Goal: Navigation & Orientation: Find specific page/section

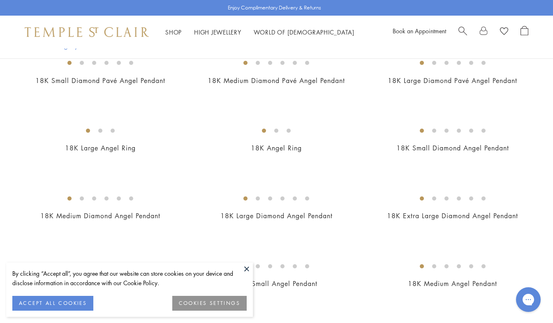
scroll to position [220, 0]
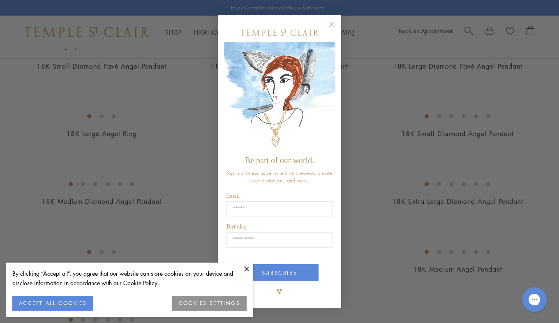
click at [552, 89] on html "By clicking “Accept all”, you agree that our website can store cookies on your …" at bounding box center [279, 227] width 559 height 895
click at [330, 24] on circle "Close dialog" at bounding box center [332, 25] width 10 height 10
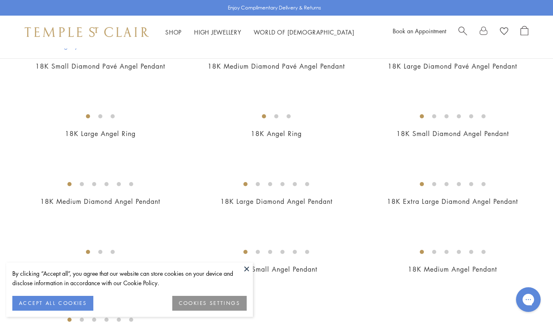
drag, startPoint x: 558, startPoint y: 63, endPoint x: 560, endPoint y: 83, distance: 20.7
click at [552, 83] on html "By clicking “Accept all”, you agree that our website can store cookies on your …" at bounding box center [276, 227] width 553 height 895
click at [245, 272] on button at bounding box center [246, 269] width 12 height 12
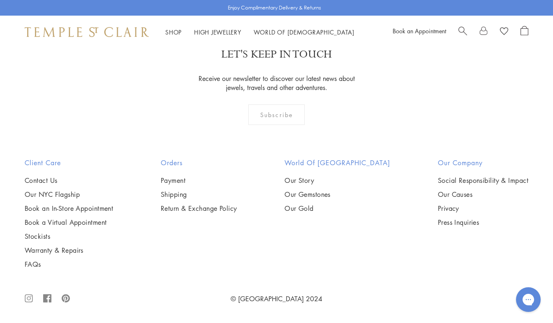
scroll to position [1273, 0]
click at [316, 185] on link "Our Story" at bounding box center [337, 180] width 106 height 9
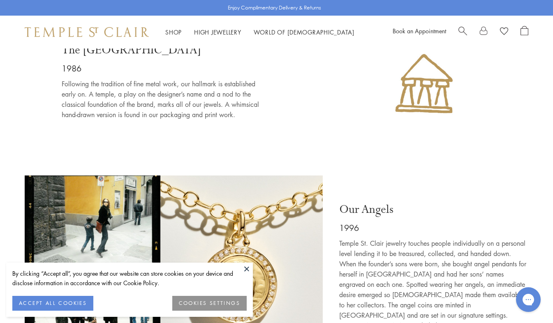
scroll to position [1125, 0]
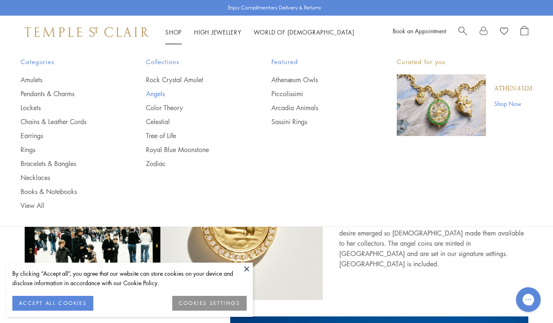
click at [164, 94] on link "Angels" at bounding box center [192, 93] width 92 height 9
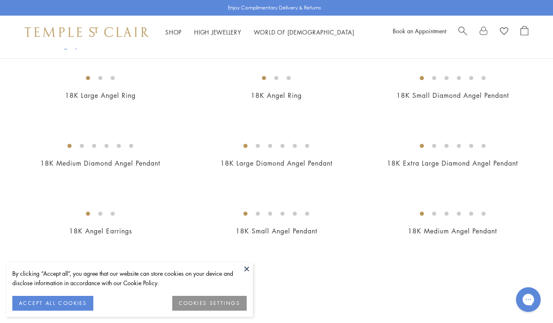
scroll to position [245, 0]
